Goal: Information Seeking & Learning: Learn about a topic

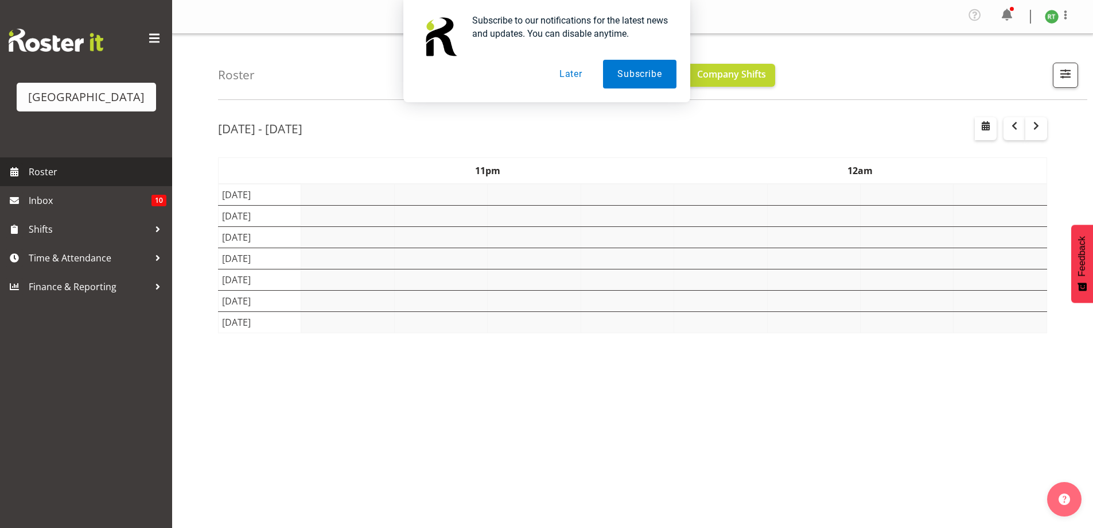
click at [44, 180] on span "Roster" at bounding box center [98, 171] width 138 height 17
click at [576, 71] on button "Later" at bounding box center [571, 74] width 52 height 29
click at [571, 75] on button "Later" at bounding box center [571, 74] width 52 height 29
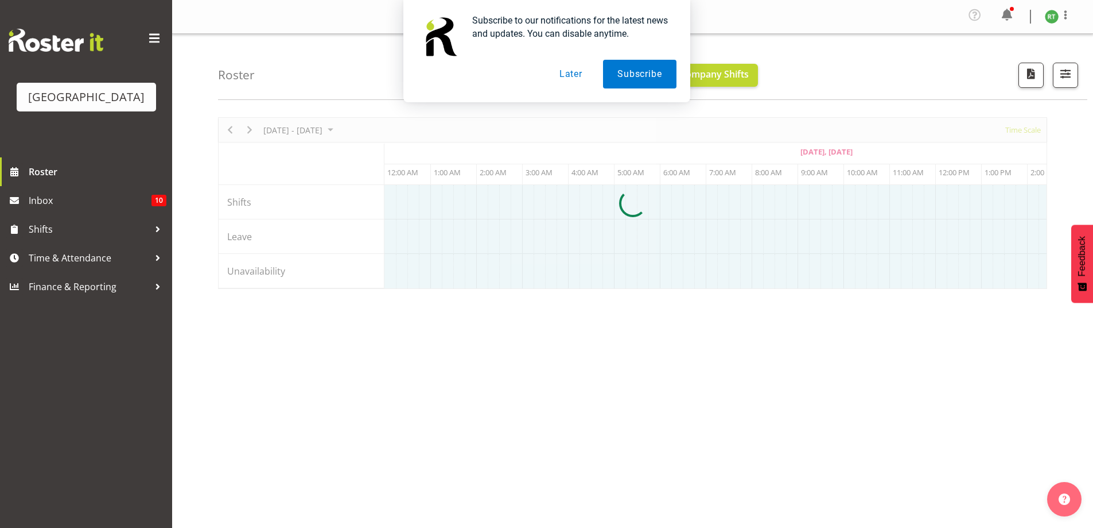
scroll to position [0, 413]
click at [567, 70] on button "Later" at bounding box center [571, 74] width 52 height 29
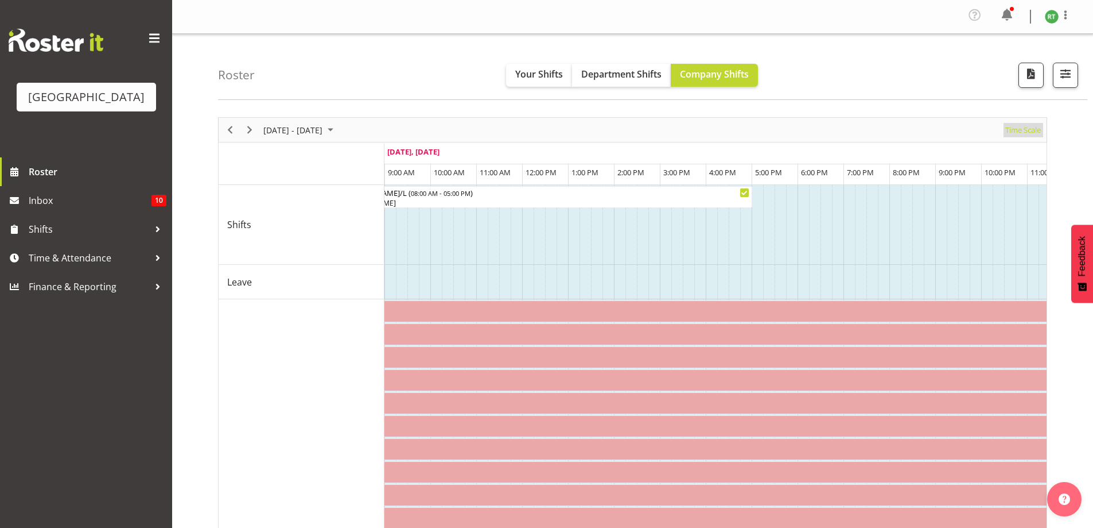
click at [1019, 135] on span "Time Scale" at bounding box center [1024, 130] width 38 height 14
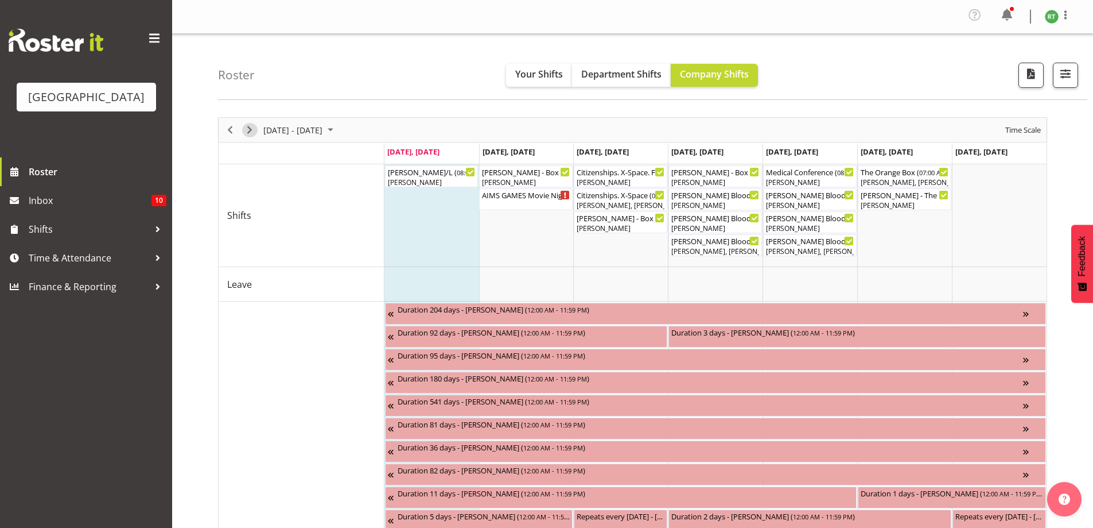
click at [248, 130] on span "Next" at bounding box center [250, 130] width 14 height 14
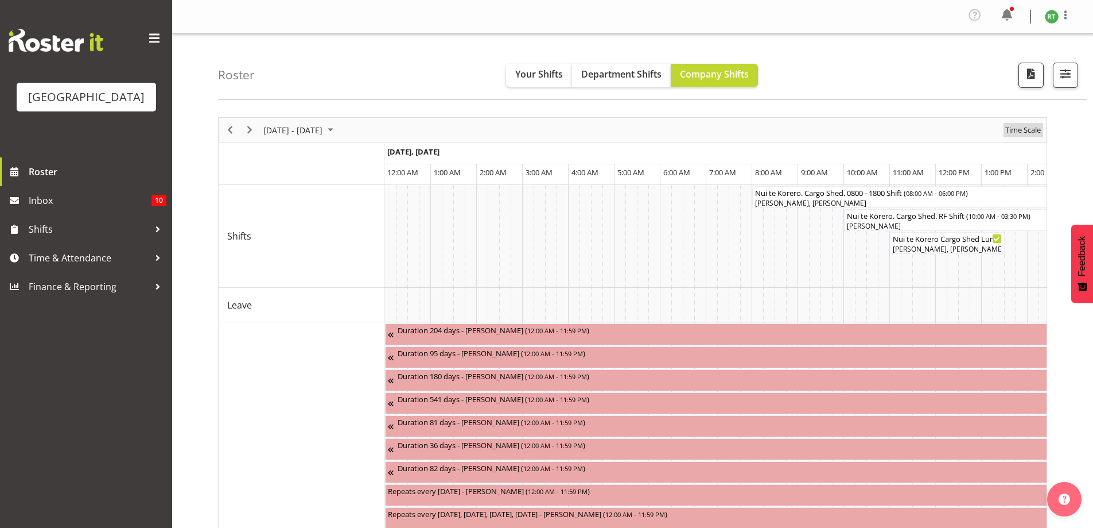
click at [1027, 129] on span "Time Scale" at bounding box center [1024, 130] width 38 height 14
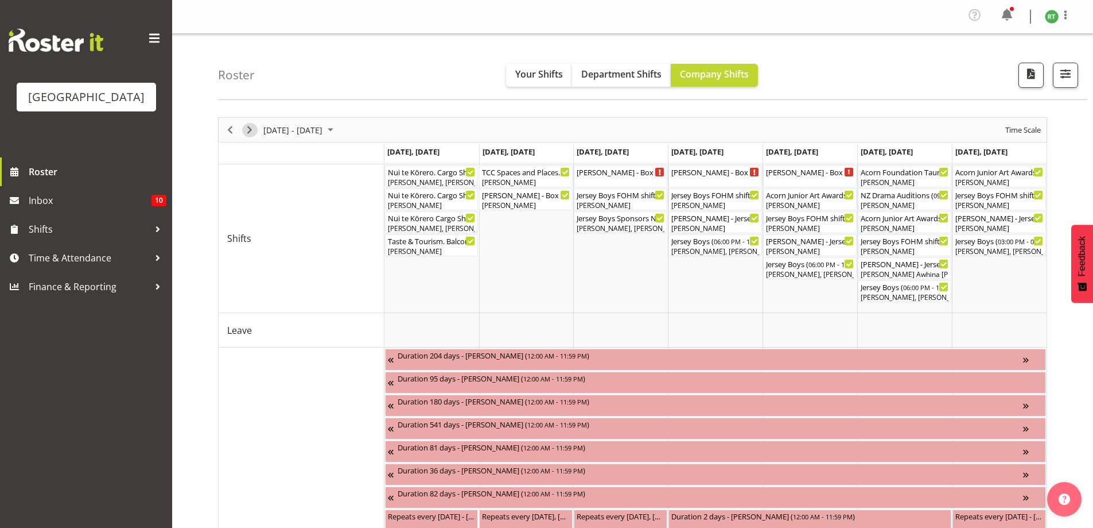
click at [246, 125] on span "Next" at bounding box center [250, 130] width 14 height 14
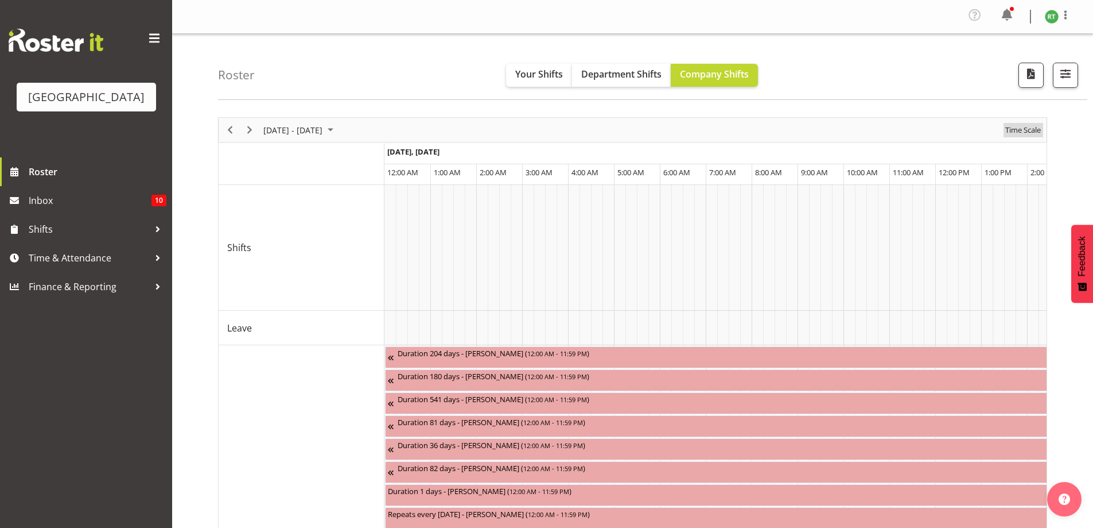
click at [1026, 133] on span "Time Scale" at bounding box center [1024, 130] width 38 height 14
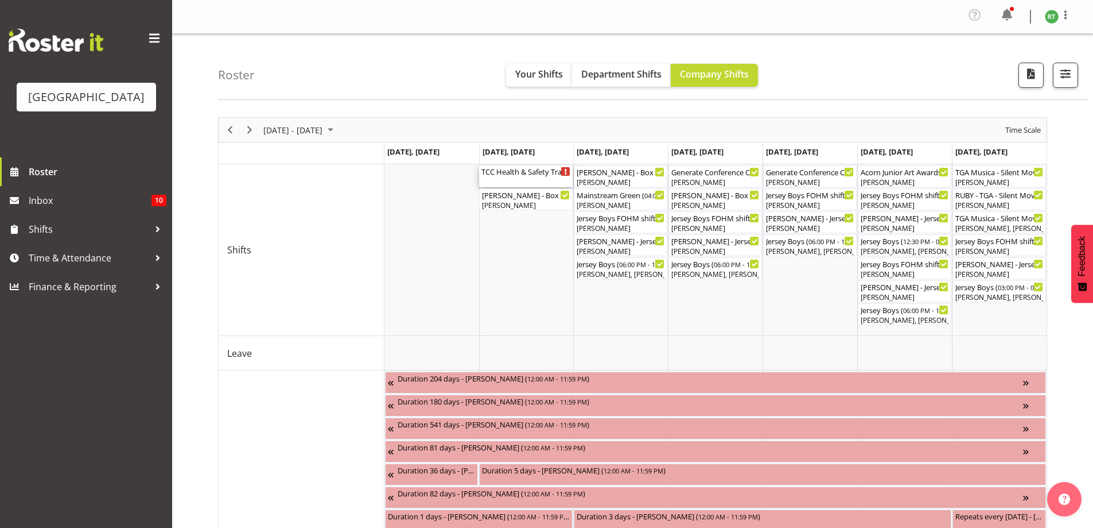
click at [519, 179] on div "TCC Health & Safety Training (Details TBC) ( 08:00 AM - 04:30 PM )" at bounding box center [526, 176] width 89 height 22
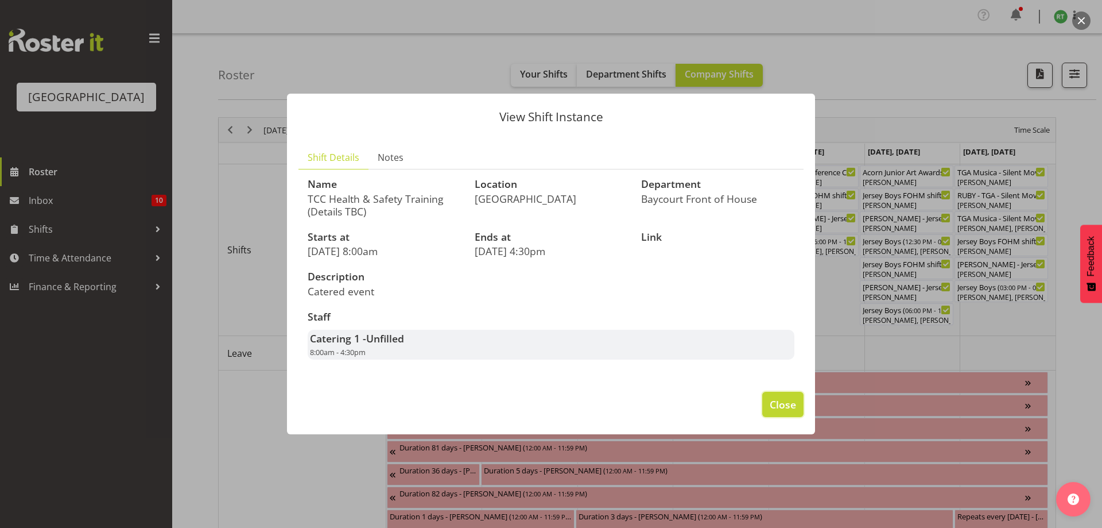
click at [789, 399] on span "Close" at bounding box center [783, 404] width 26 height 15
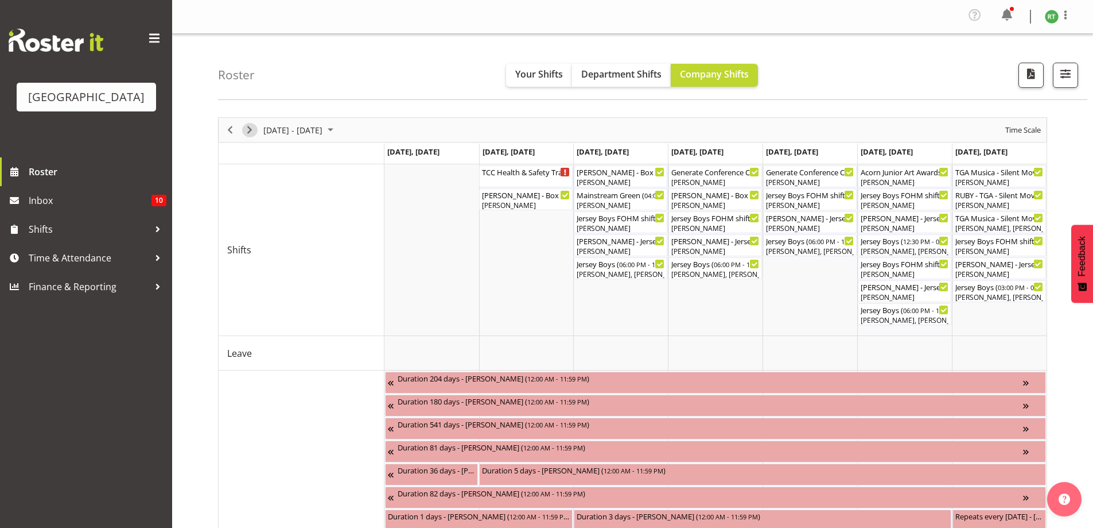
click at [249, 131] on span "Next" at bounding box center [250, 130] width 14 height 14
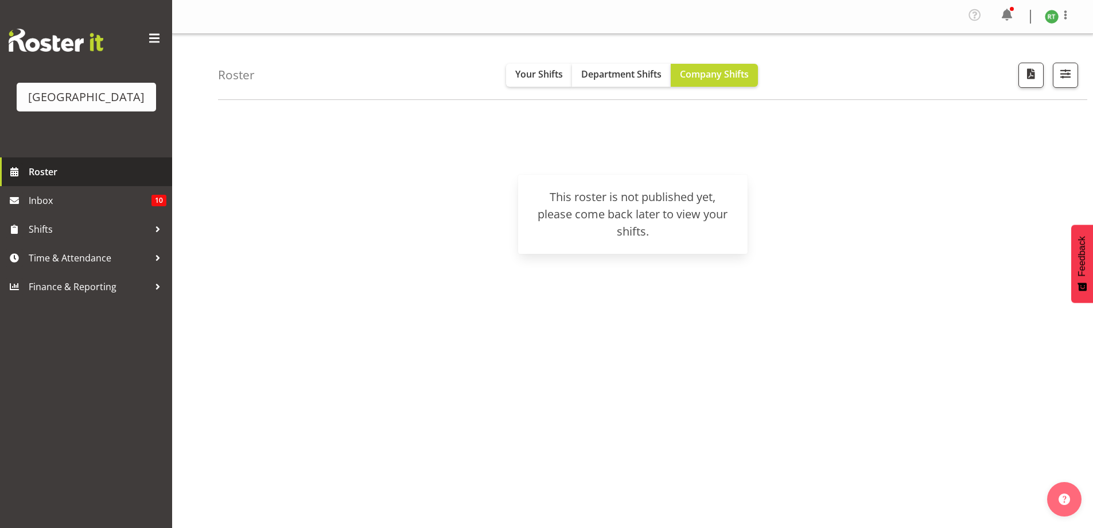
click at [34, 180] on span "Roster" at bounding box center [98, 171] width 138 height 17
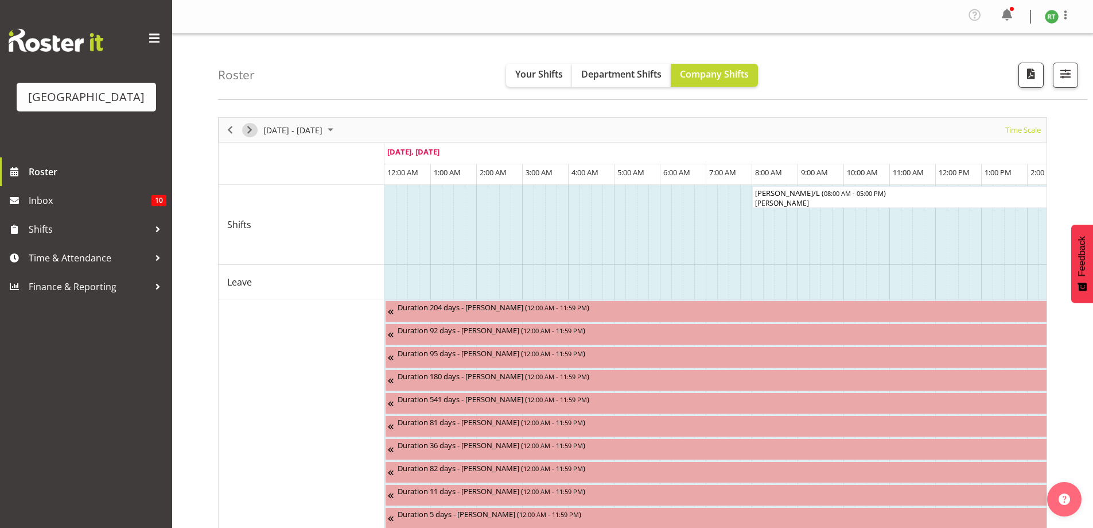
click at [247, 129] on span "Next" at bounding box center [250, 130] width 14 height 14
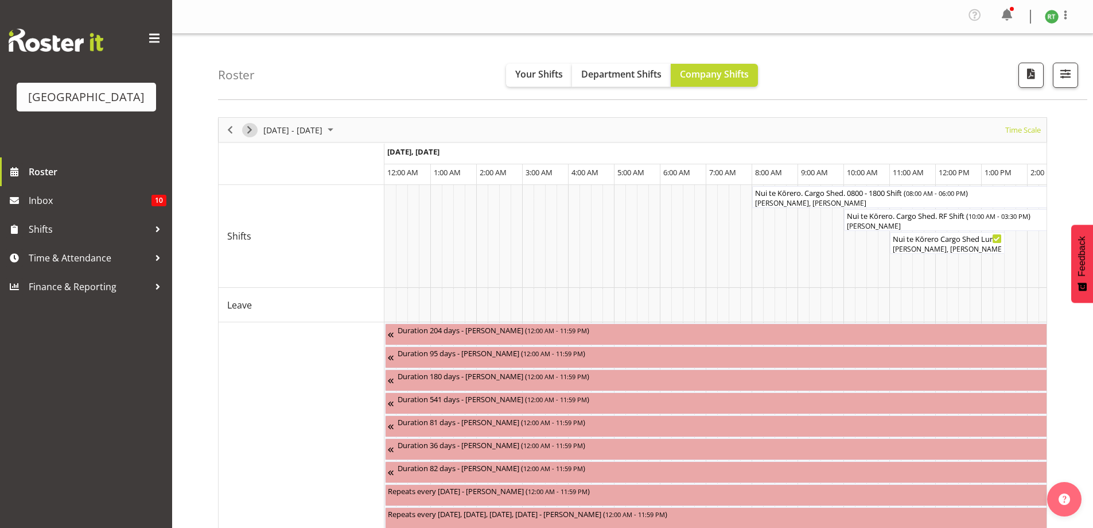
click at [250, 126] on span "Next" at bounding box center [250, 130] width 14 height 14
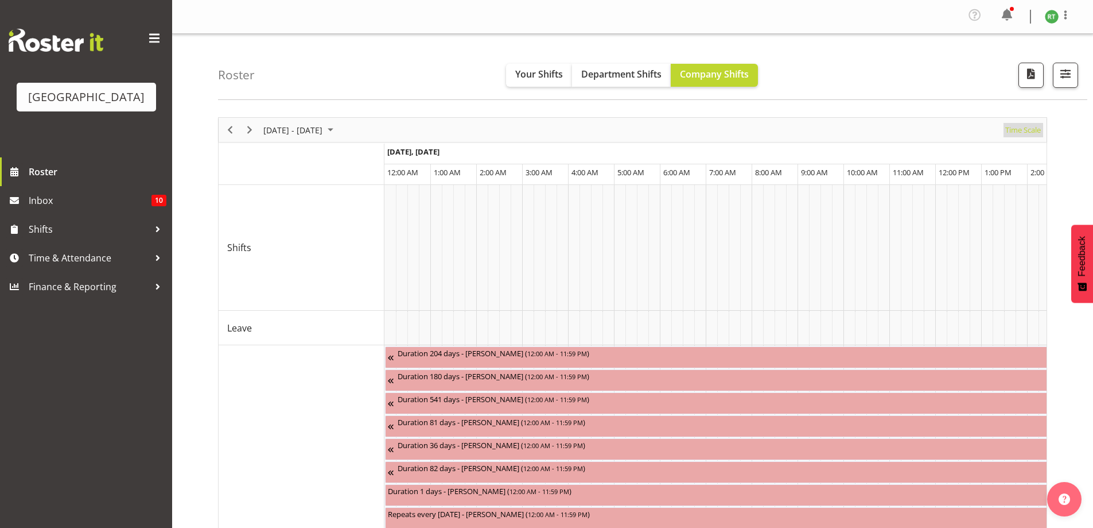
click at [1031, 128] on span "Time Scale" at bounding box center [1024, 130] width 38 height 14
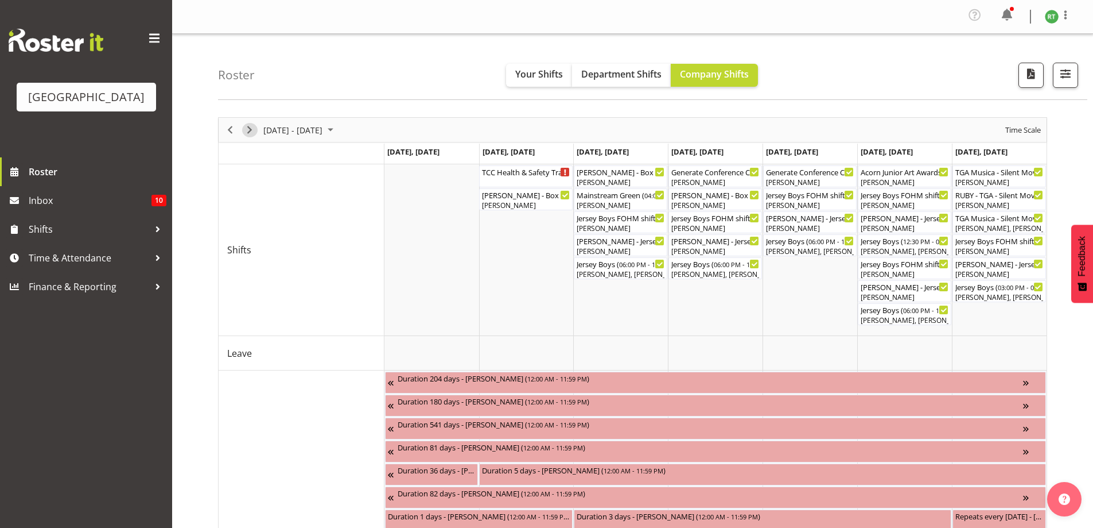
click at [245, 126] on span "Next" at bounding box center [250, 130] width 14 height 14
